Goal: Information Seeking & Learning: Find specific fact

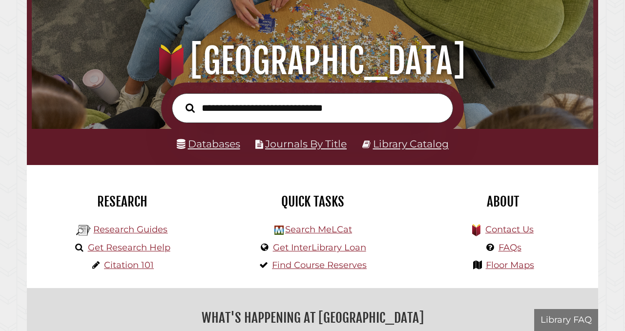
scroll to position [185, 556]
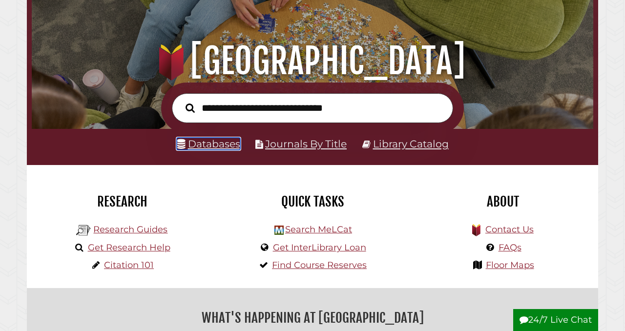
click at [208, 146] on link "Databases" at bounding box center [208, 144] width 63 height 12
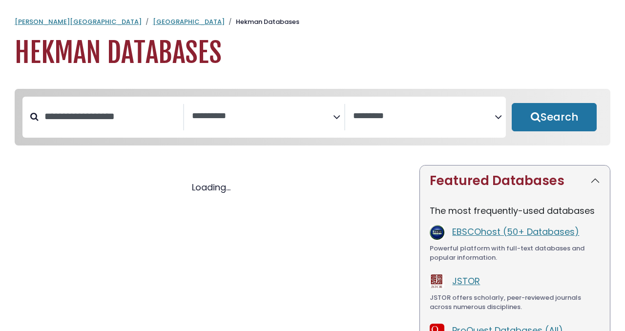
select select "Database Subject Filter"
select select "Database Vendors Filter"
select select "Database Subject Filter"
select select "Database Vendors Filter"
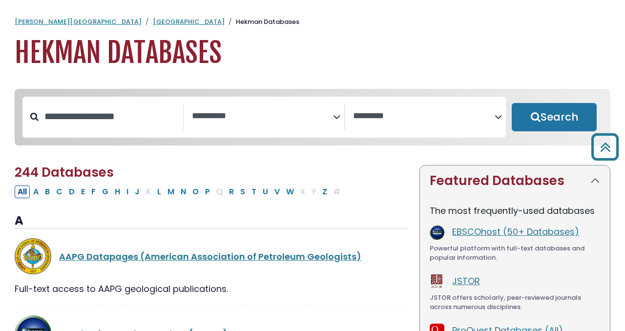
click at [111, 101] on div "**********" at bounding box center [263, 117] width 483 height 41
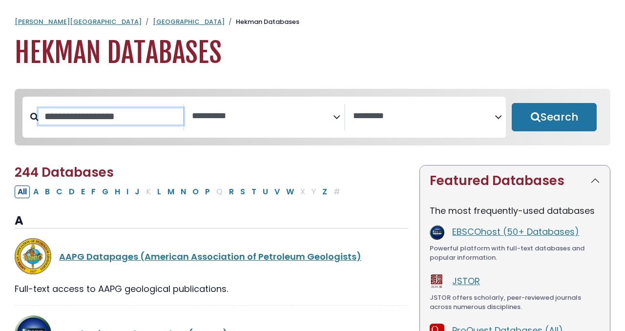
click at [100, 121] on input "Search database by title or keyword" at bounding box center [111, 116] width 144 height 16
click at [318, 37] on h1 "Hekman Databases" at bounding box center [312, 53] width 595 height 33
click at [128, 110] on input "Search database by title or keyword" at bounding box center [111, 116] width 144 height 16
type input "****"
click at [511, 103] on button "Search" at bounding box center [553, 117] width 85 height 28
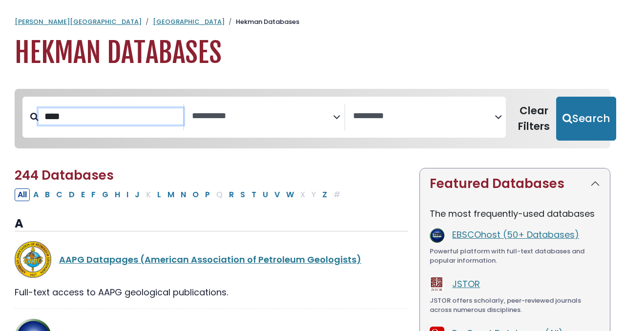
select select "Database Subject Filter"
select select "Database Vendors Filter"
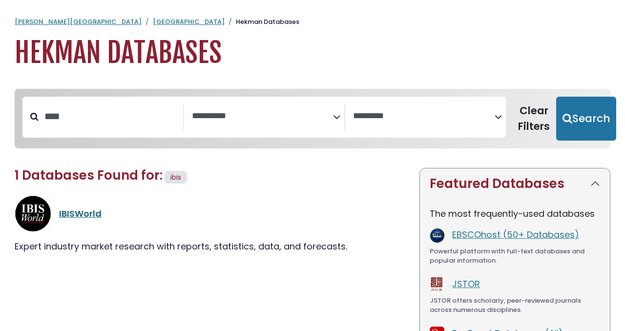
click at [80, 215] on link "IBISWorld" at bounding box center [80, 213] width 42 height 12
